Goal: Information Seeking & Learning: Find specific fact

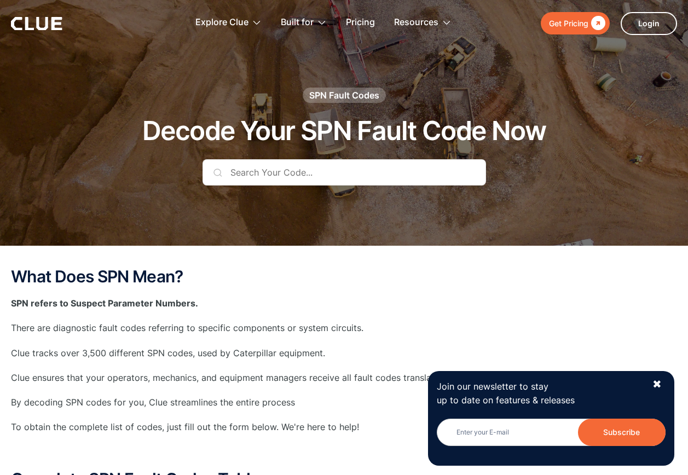
click at [264, 177] on input "text" at bounding box center [343, 172] width 283 height 26
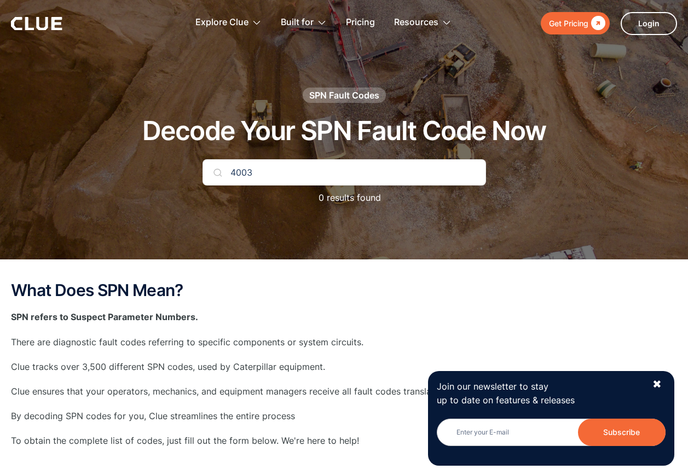
type input "4003"
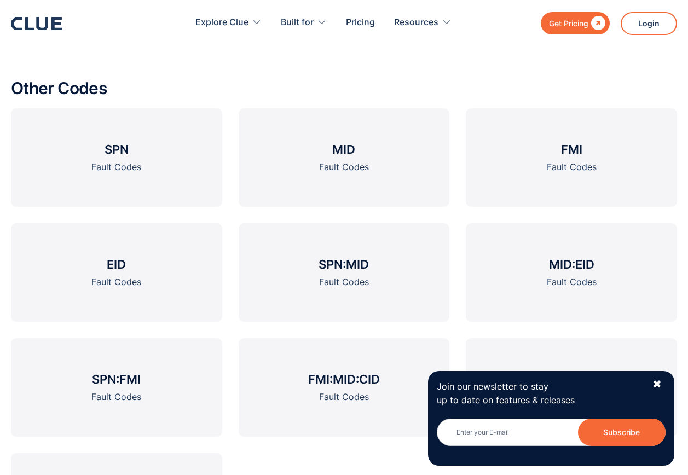
scroll to position [1423, 0]
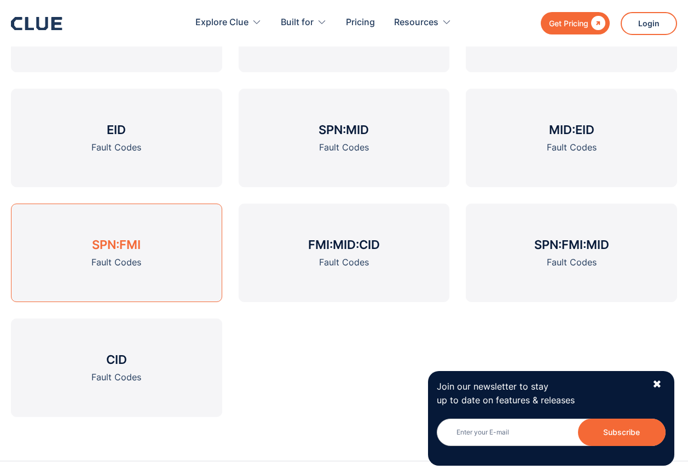
click at [108, 259] on div "Fault Codes" at bounding box center [116, 263] width 50 height 14
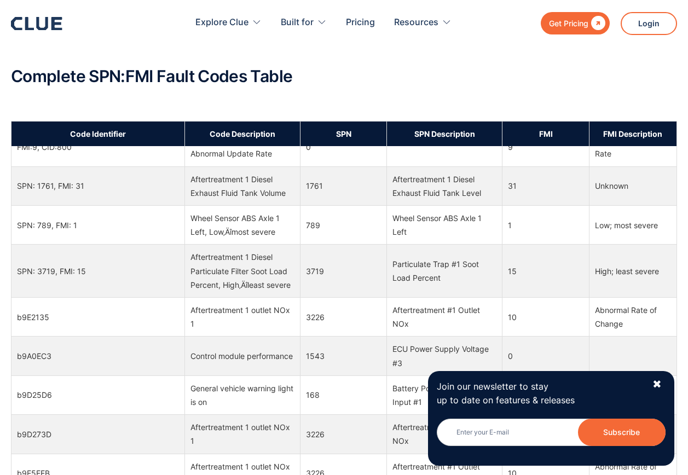
scroll to position [930, 0]
